Goal: Transaction & Acquisition: Purchase product/service

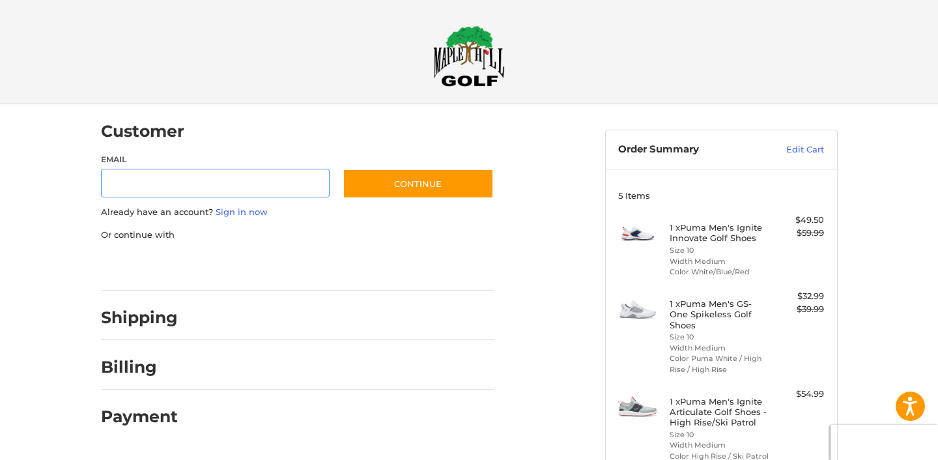
scroll to position [12, 0]
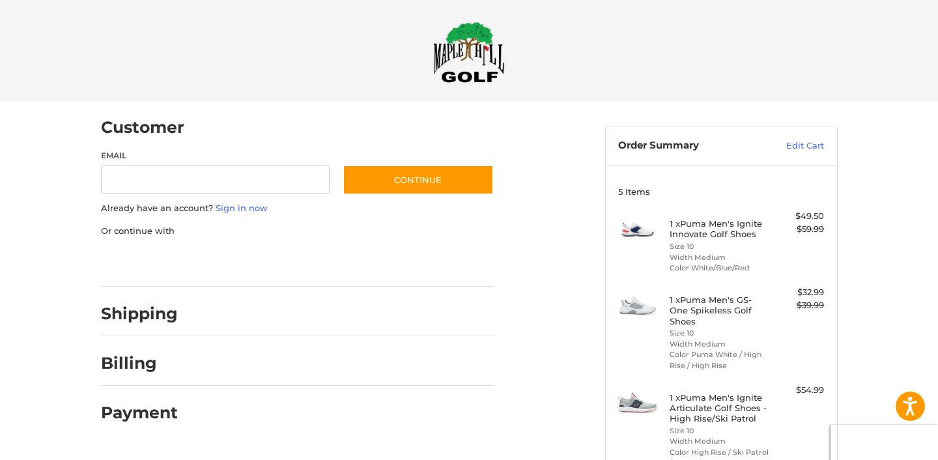
scroll to position [0, 0]
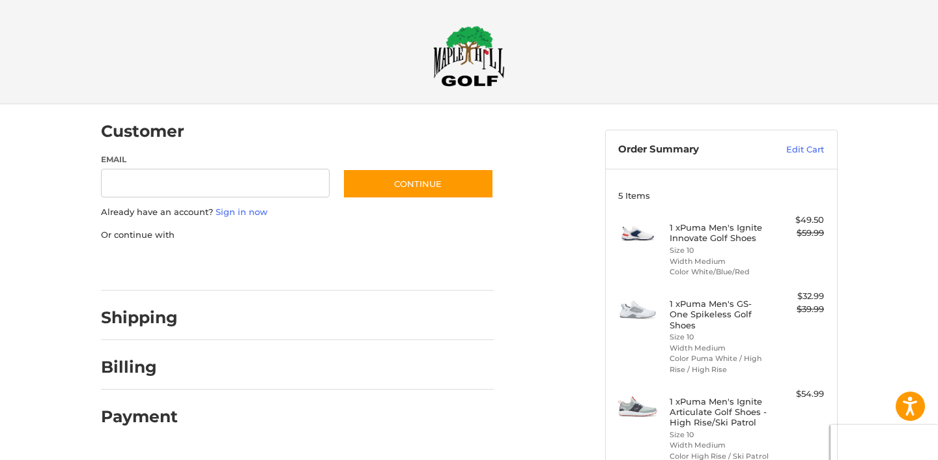
click at [477, 62] on img at bounding box center [469, 55] width 72 height 61
